Goal: Transaction & Acquisition: Purchase product/service

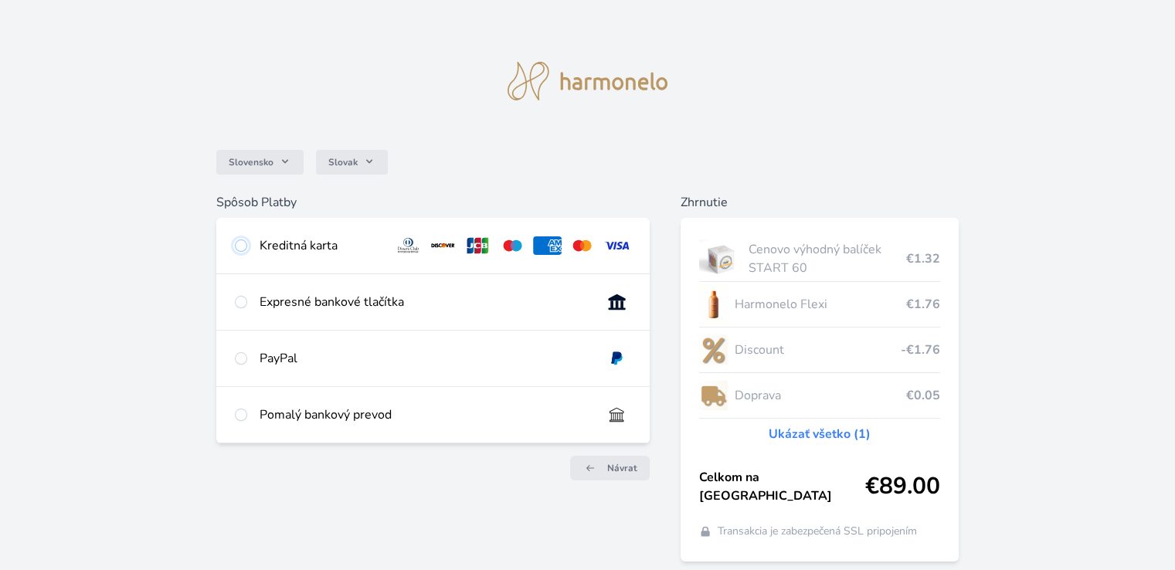
click at [240, 245] on input "radio" at bounding box center [241, 246] width 12 height 12
radio input "true"
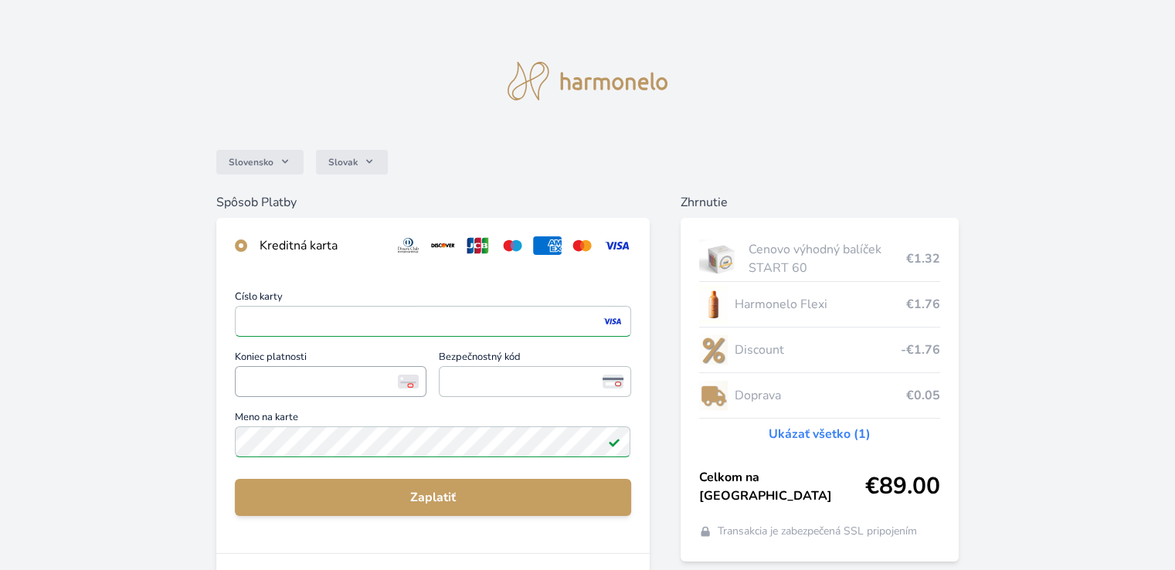
click at [241, 385] on span "<p>Your browser does not support iframes.</p>" at bounding box center [331, 381] width 192 height 31
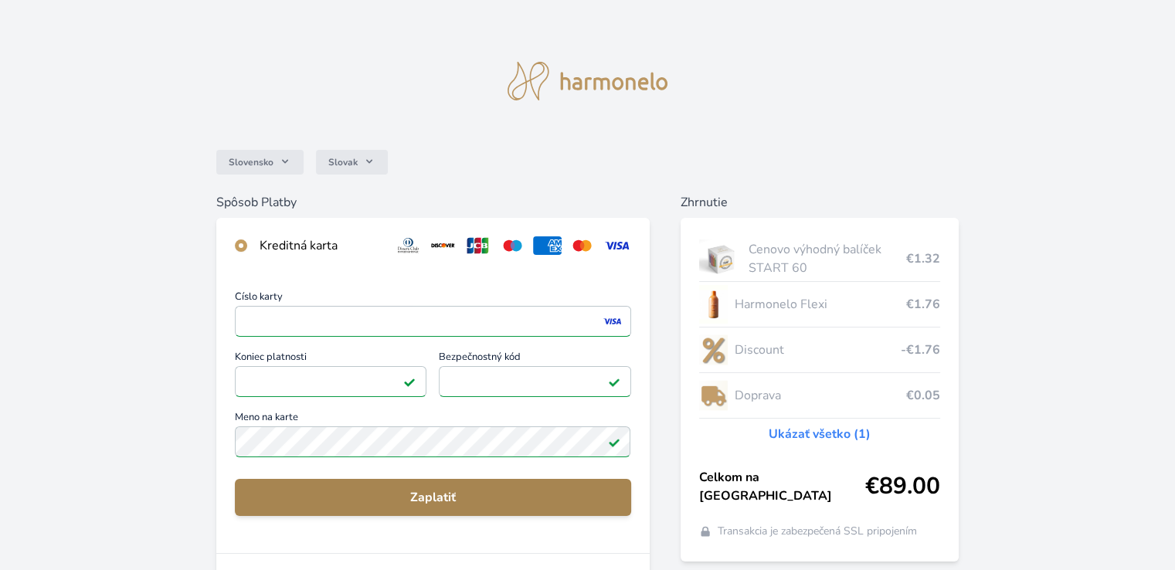
click at [386, 494] on span "Zaplatiť" at bounding box center [432, 497] width 371 height 19
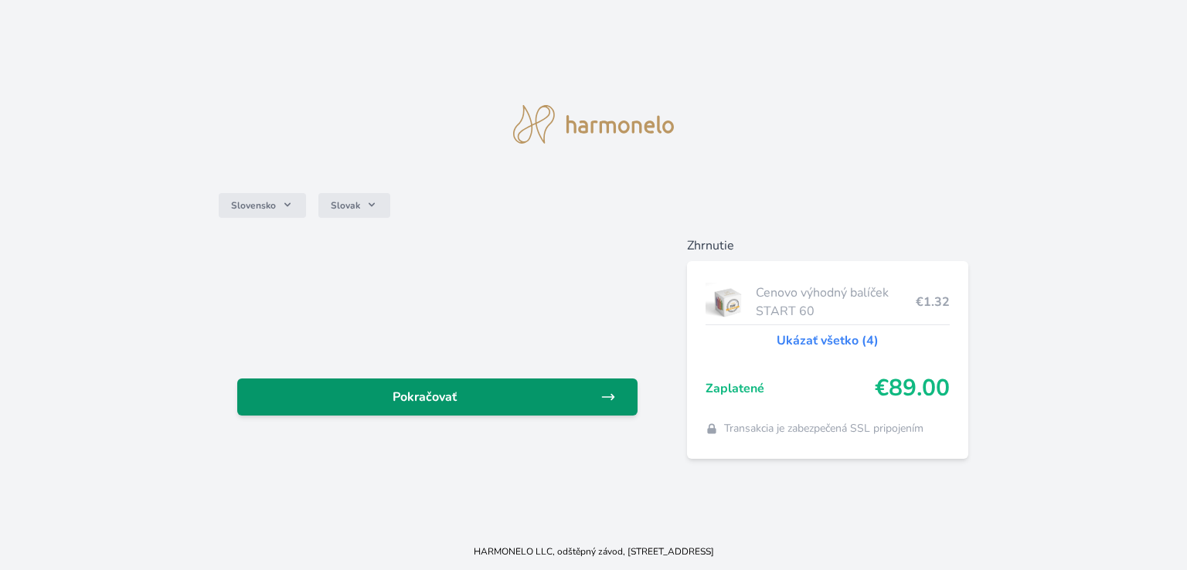
click at [498, 402] on span "Pokračovať" at bounding box center [425, 397] width 351 height 19
